Goal: Information Seeking & Learning: Learn about a topic

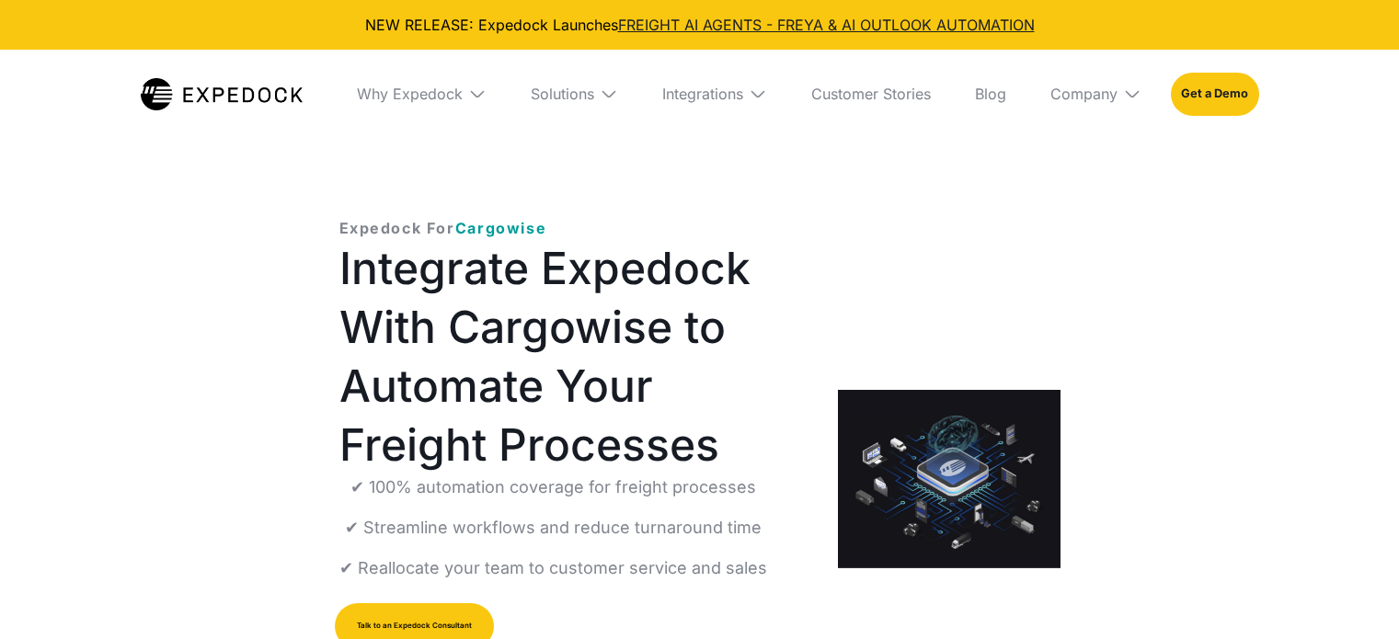
select select
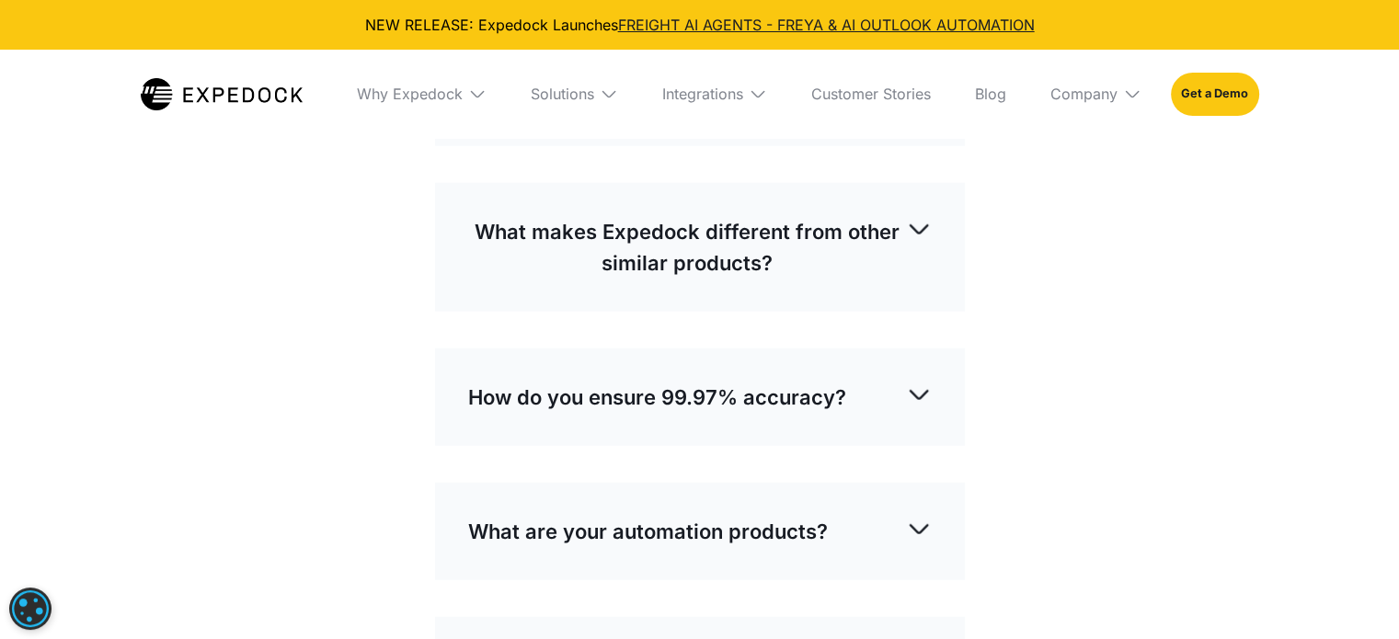
scroll to position [4341, 0]
click at [928, 106] on img at bounding box center [919, 93] width 26 height 26
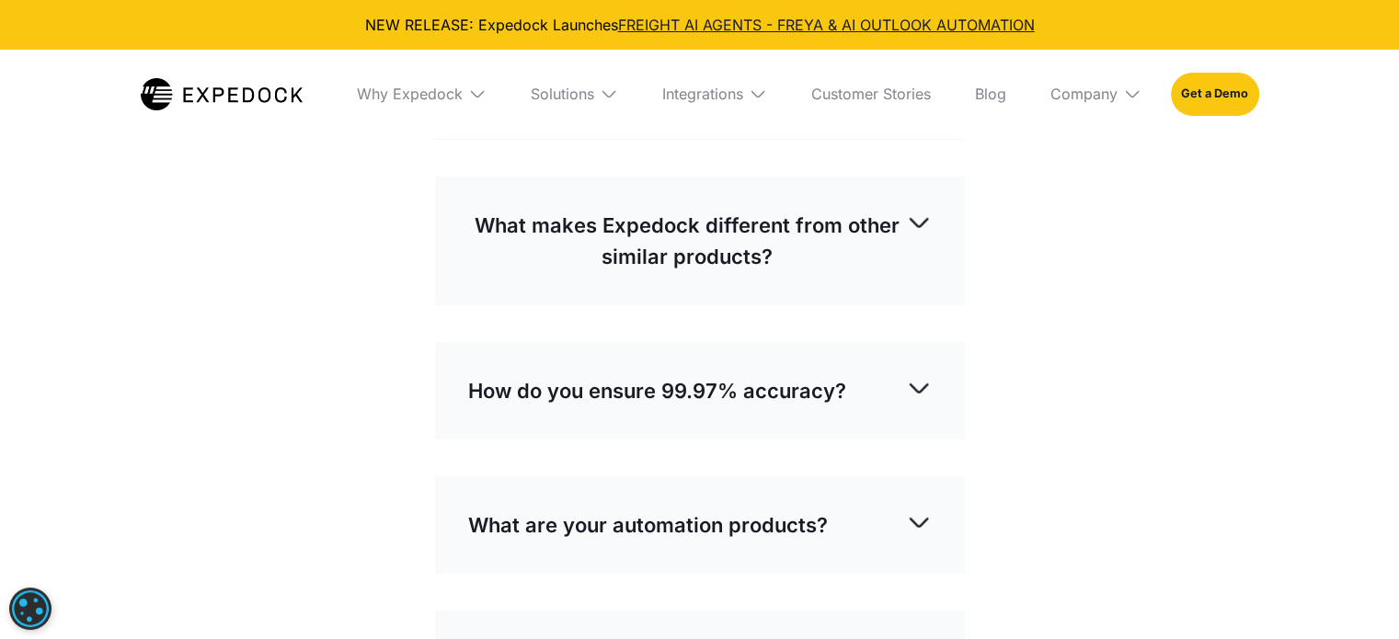
scroll to position [4673, 0]
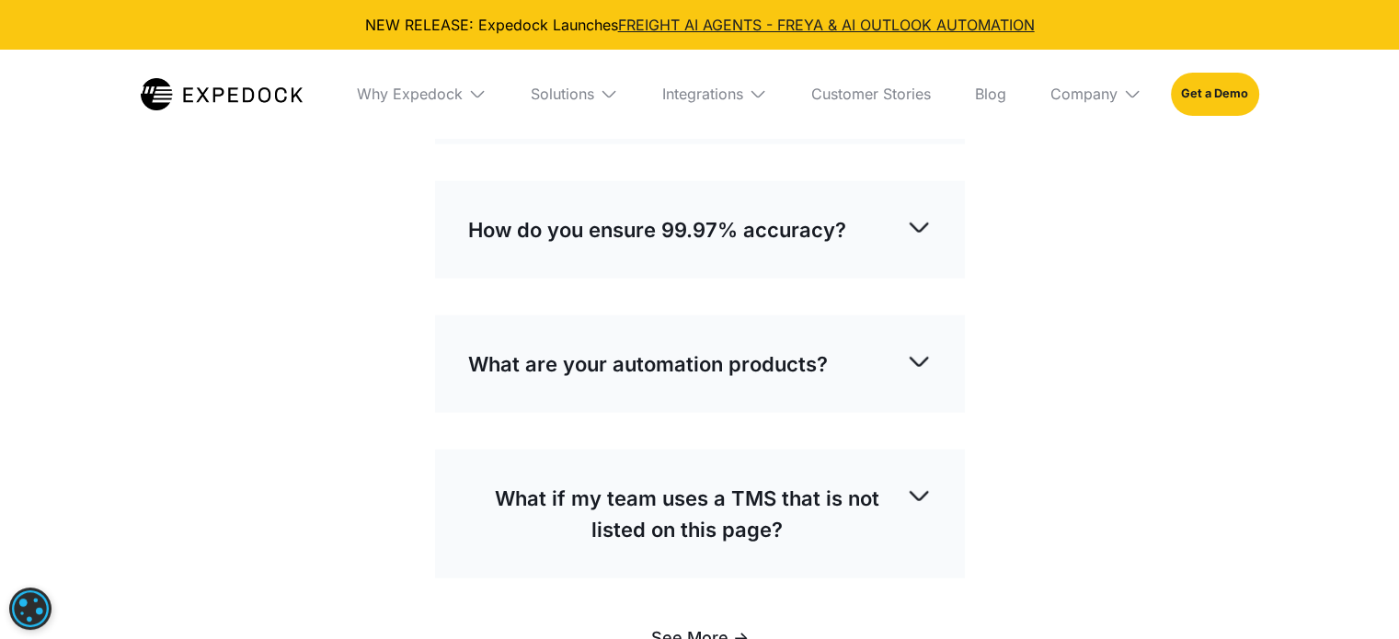
click at [920, 75] on img at bounding box center [919, 62] width 26 height 26
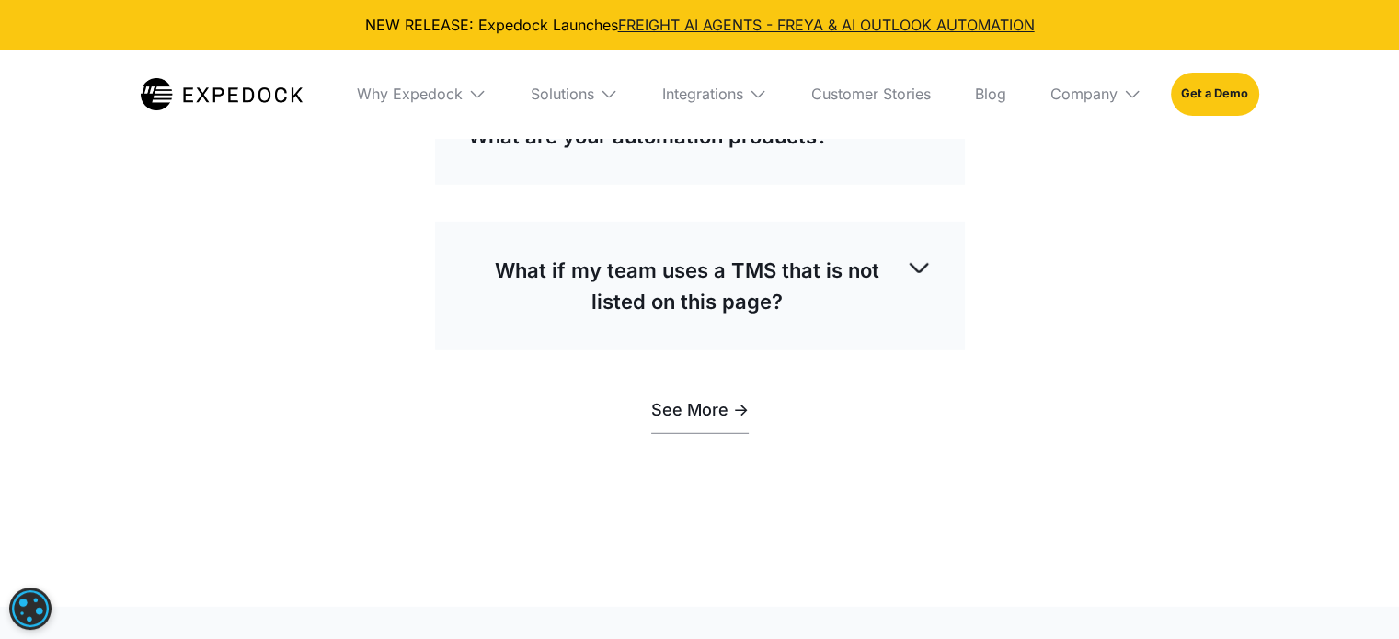
scroll to position [5188, 0]
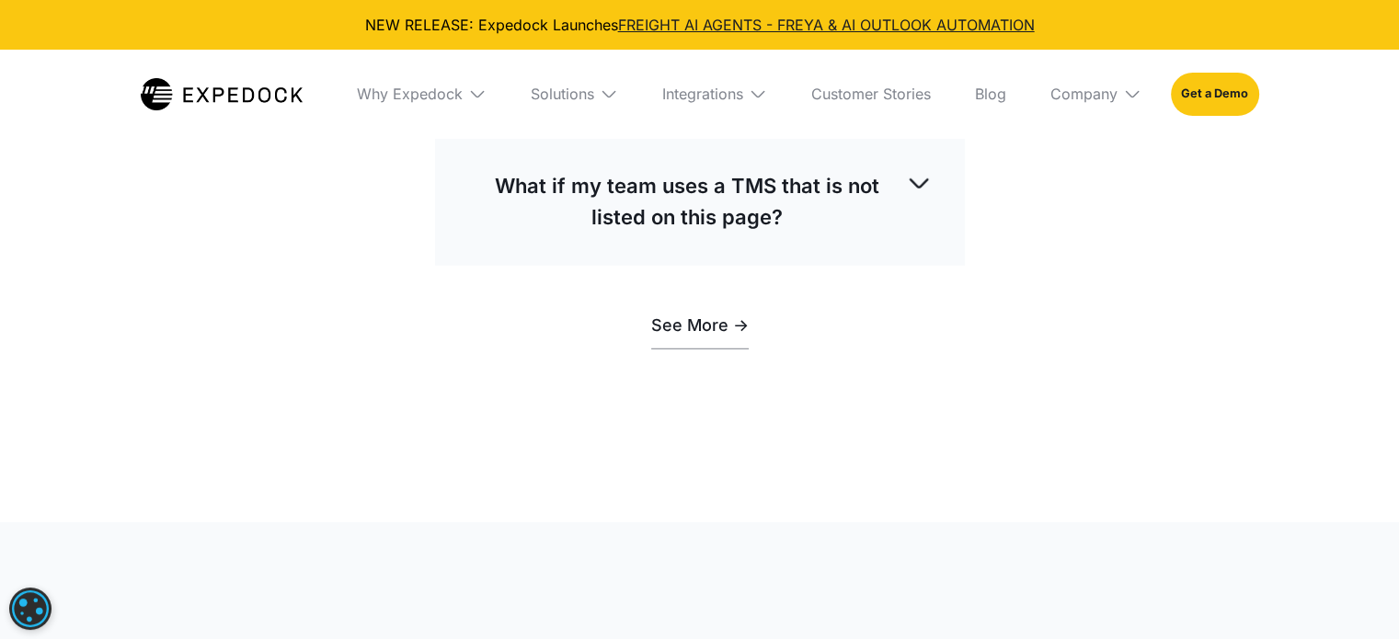
click at [912, 62] on img at bounding box center [919, 49] width 26 height 26
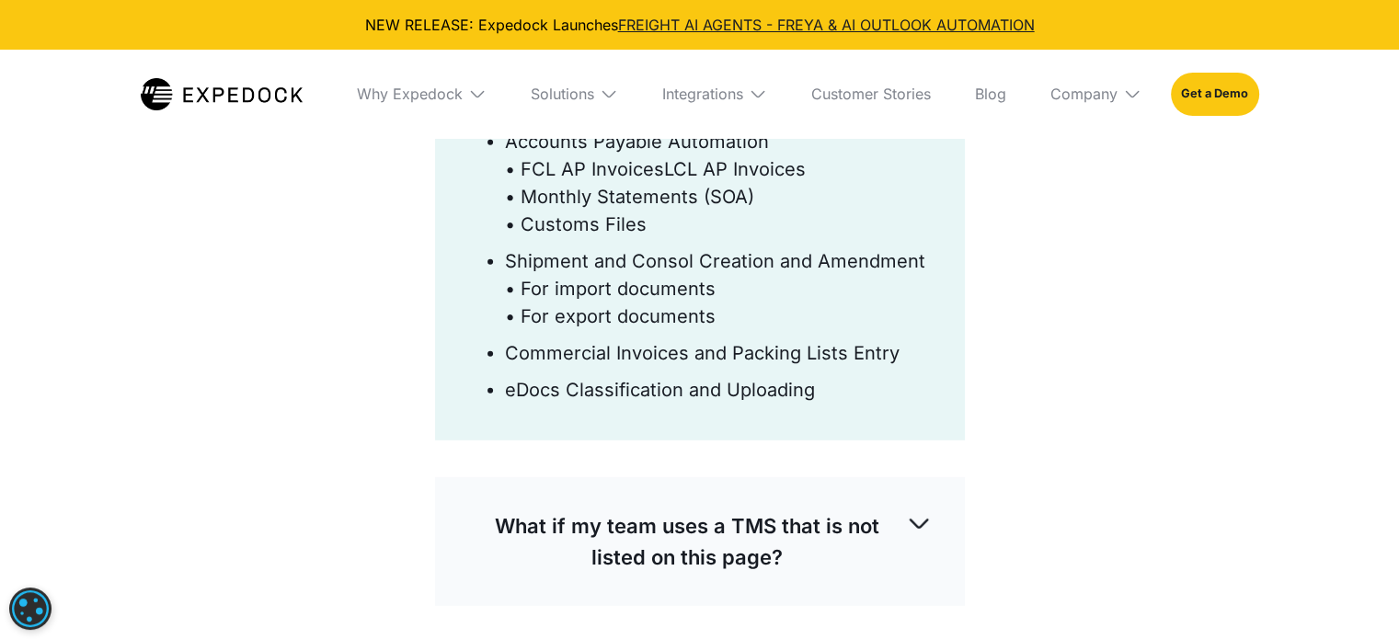
click at [686, 238] on li "Accounts Payable Automation • FCL AP InvoicesLCL AP Invoices • Monthly Statemen…" at bounding box center [718, 183] width 427 height 110
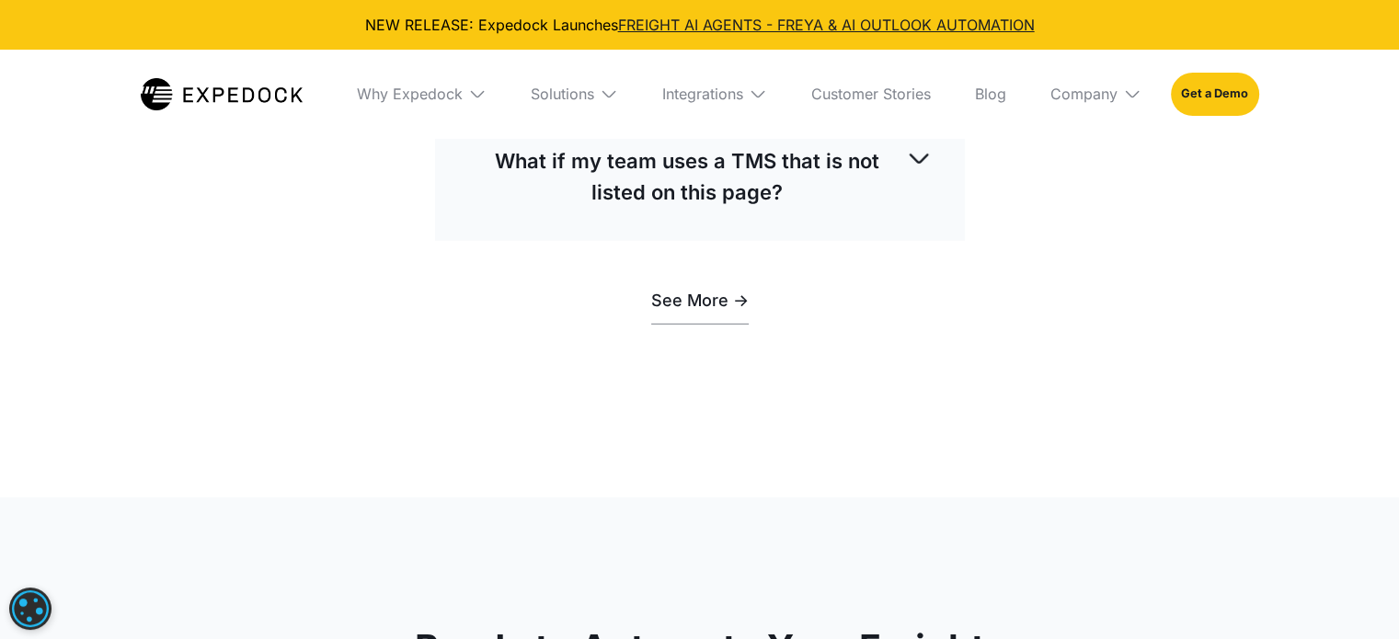
scroll to position [5629, 0]
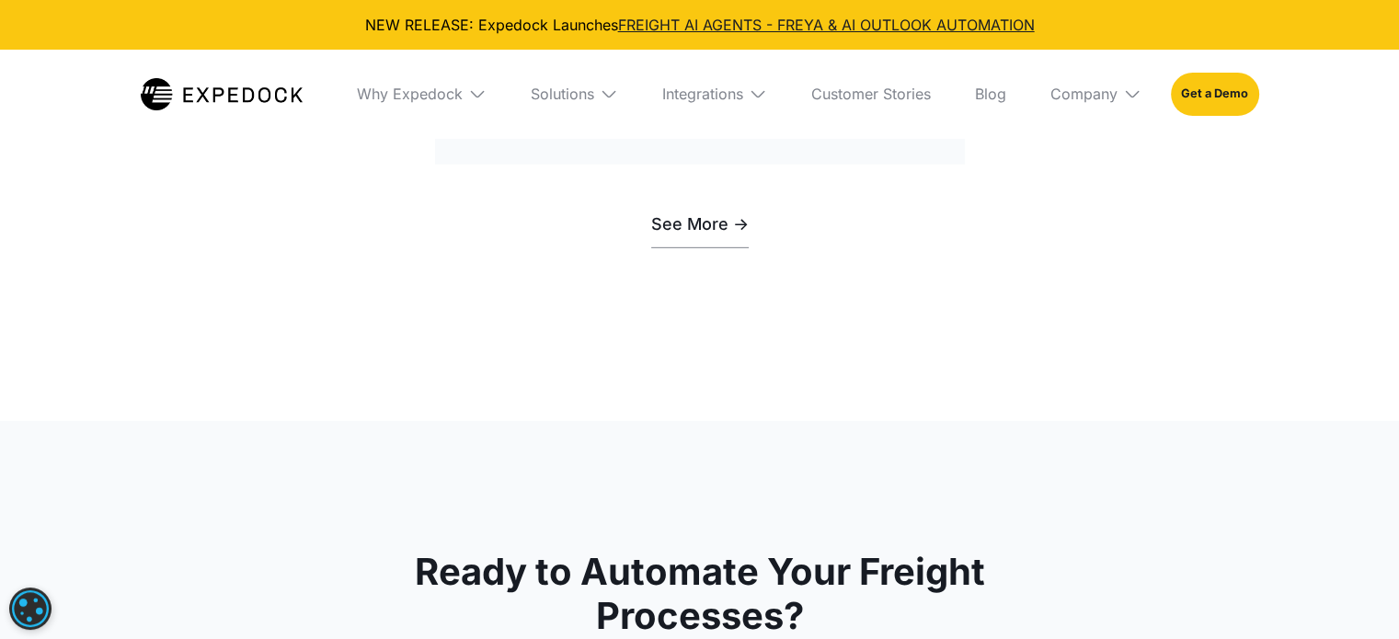
click at [923, 95] on img at bounding box center [919, 82] width 26 height 26
